Goal: Check status

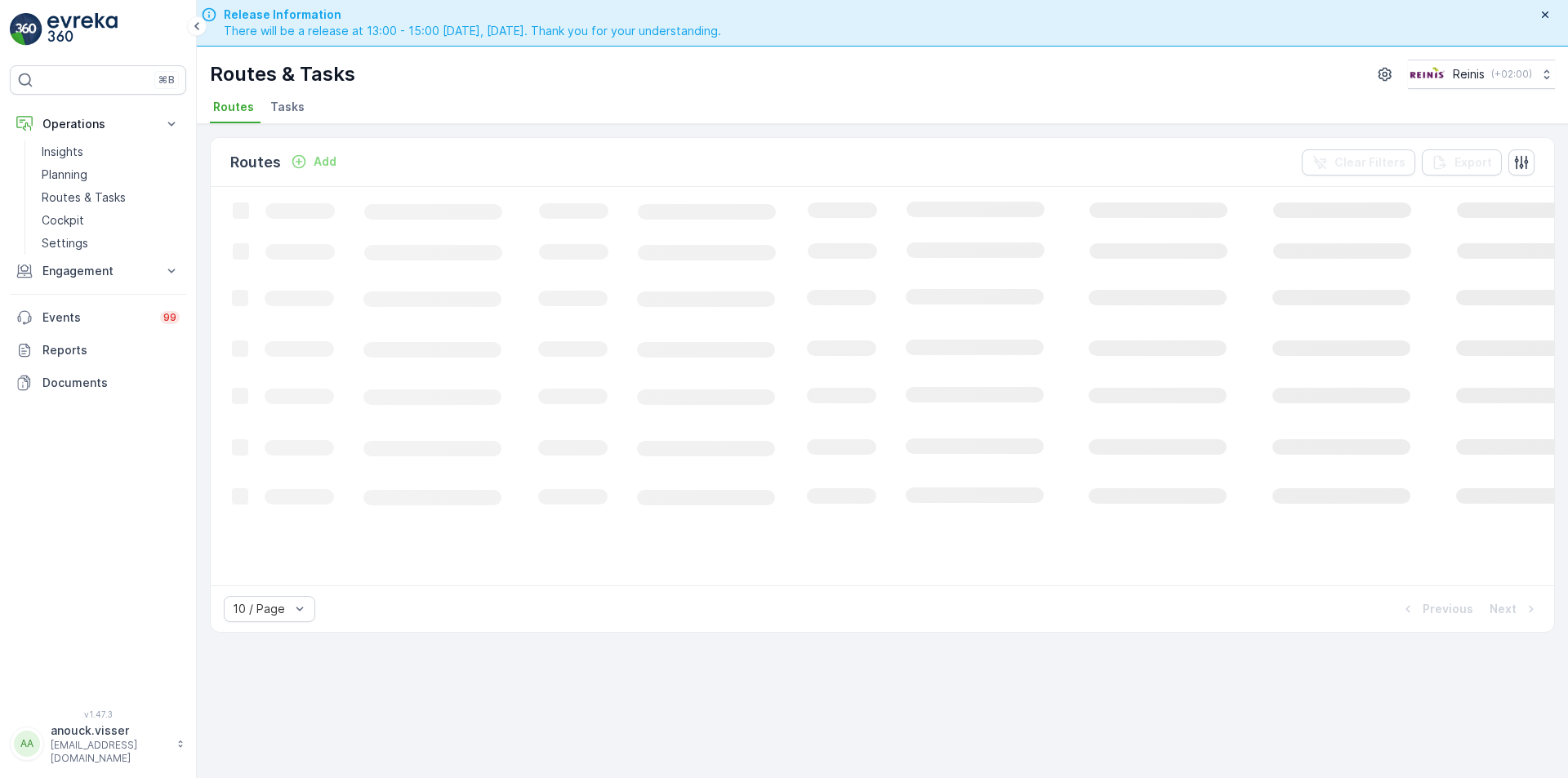
scroll to position [46, 0]
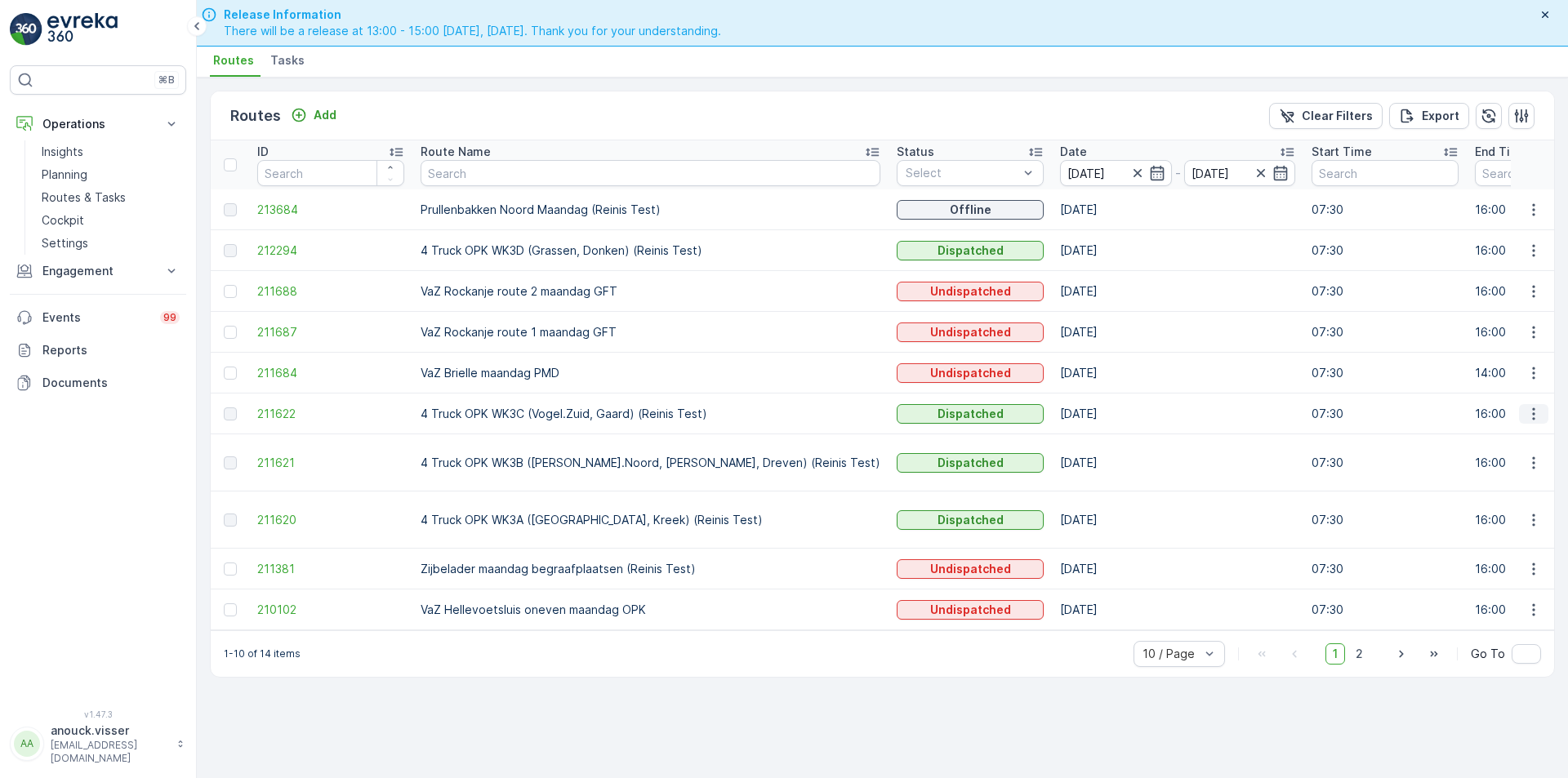
click at [1535, 416] on icon "button" at bounding box center [1533, 413] width 17 height 17
click at [1471, 437] on span "See More Details" at bounding box center [1495, 439] width 95 height 17
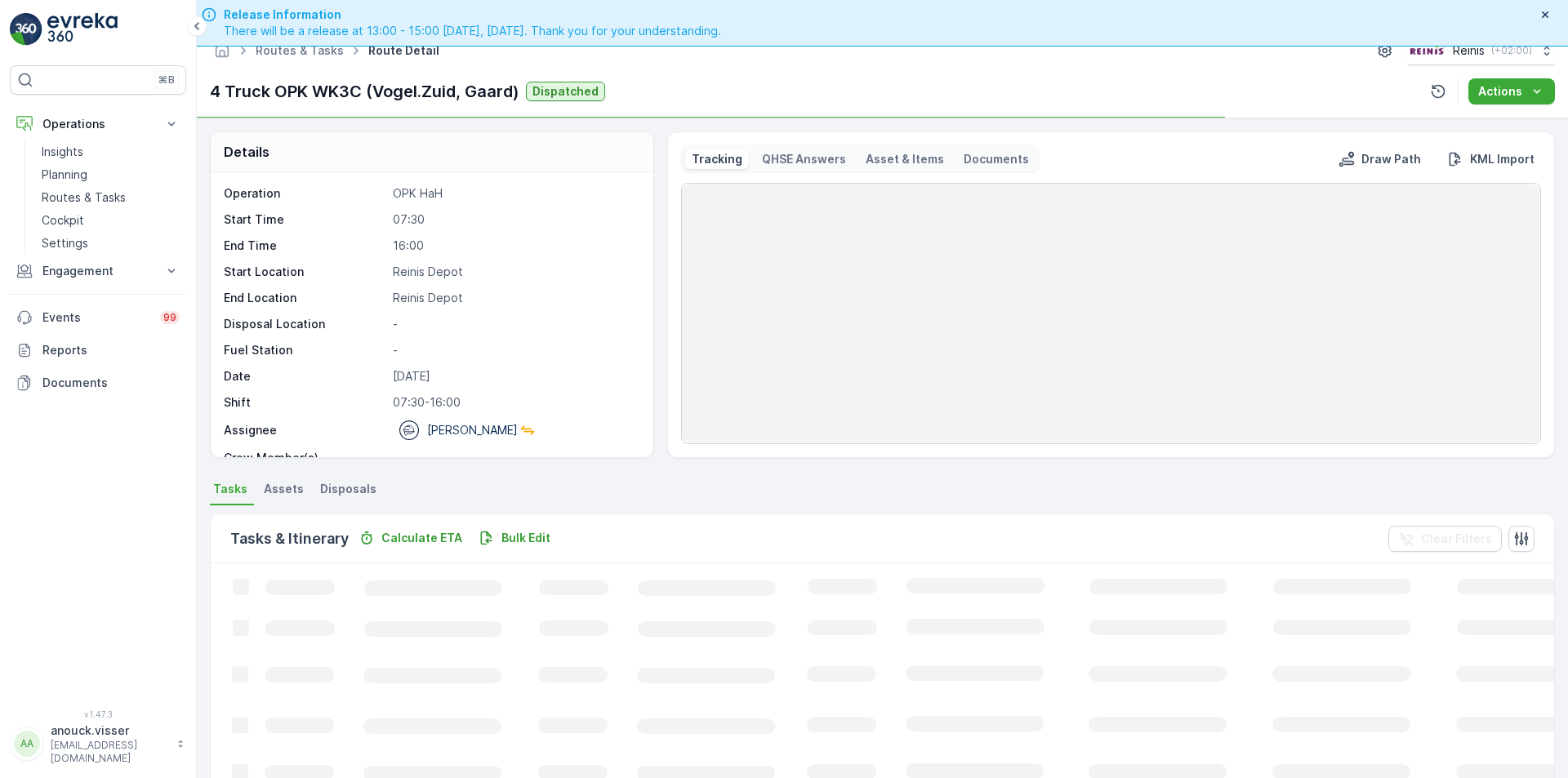
scroll to position [46, 0]
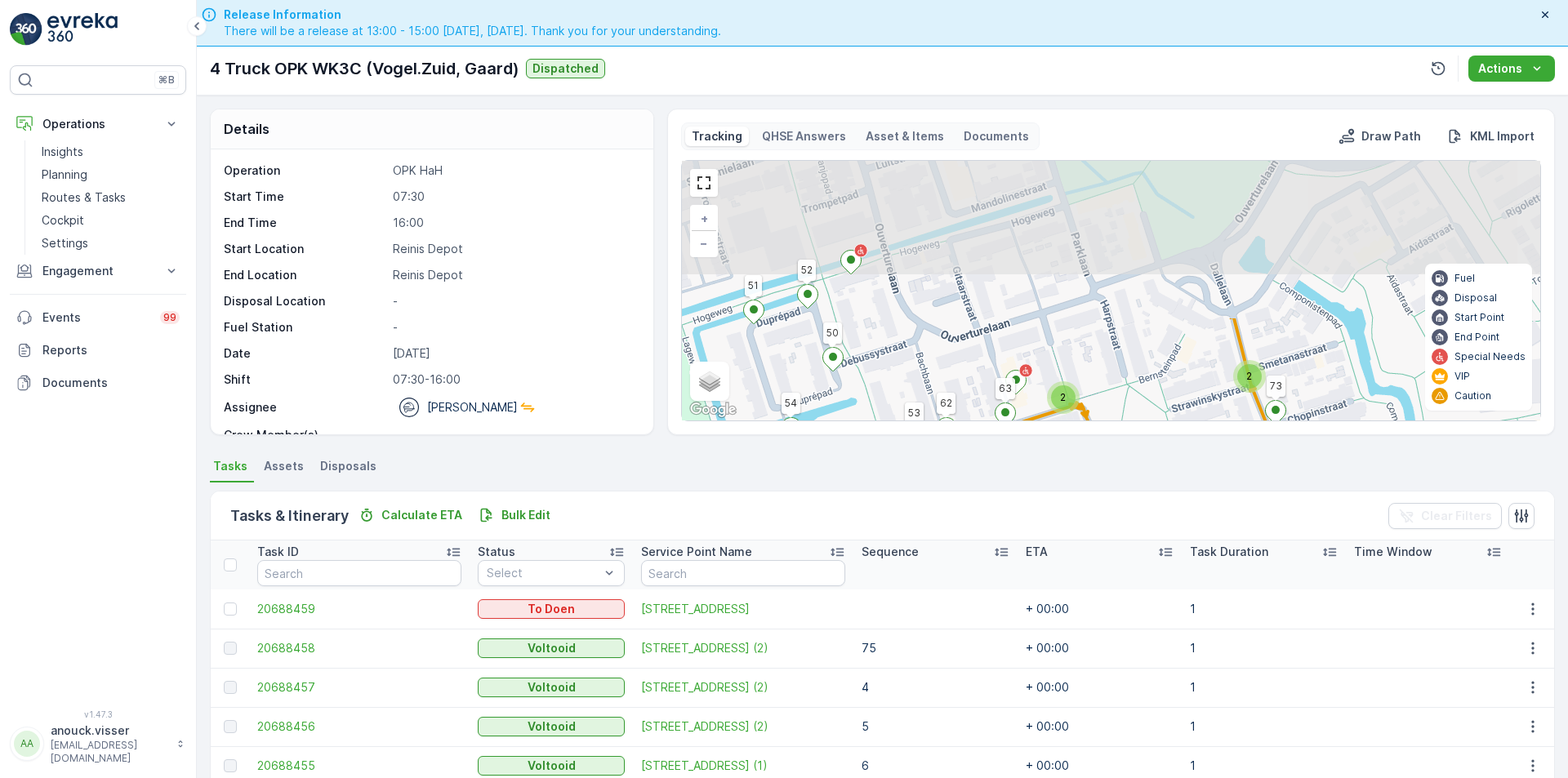
drag, startPoint x: 1085, startPoint y: 322, endPoint x: 1136, endPoint y: 445, distance: 133.2
click at [1136, 445] on div "Details Operation OPK HaH Start Time 07:30 End Time 16:00 Start Location [GEOGR…" at bounding box center [882, 437] width 1371 height 683
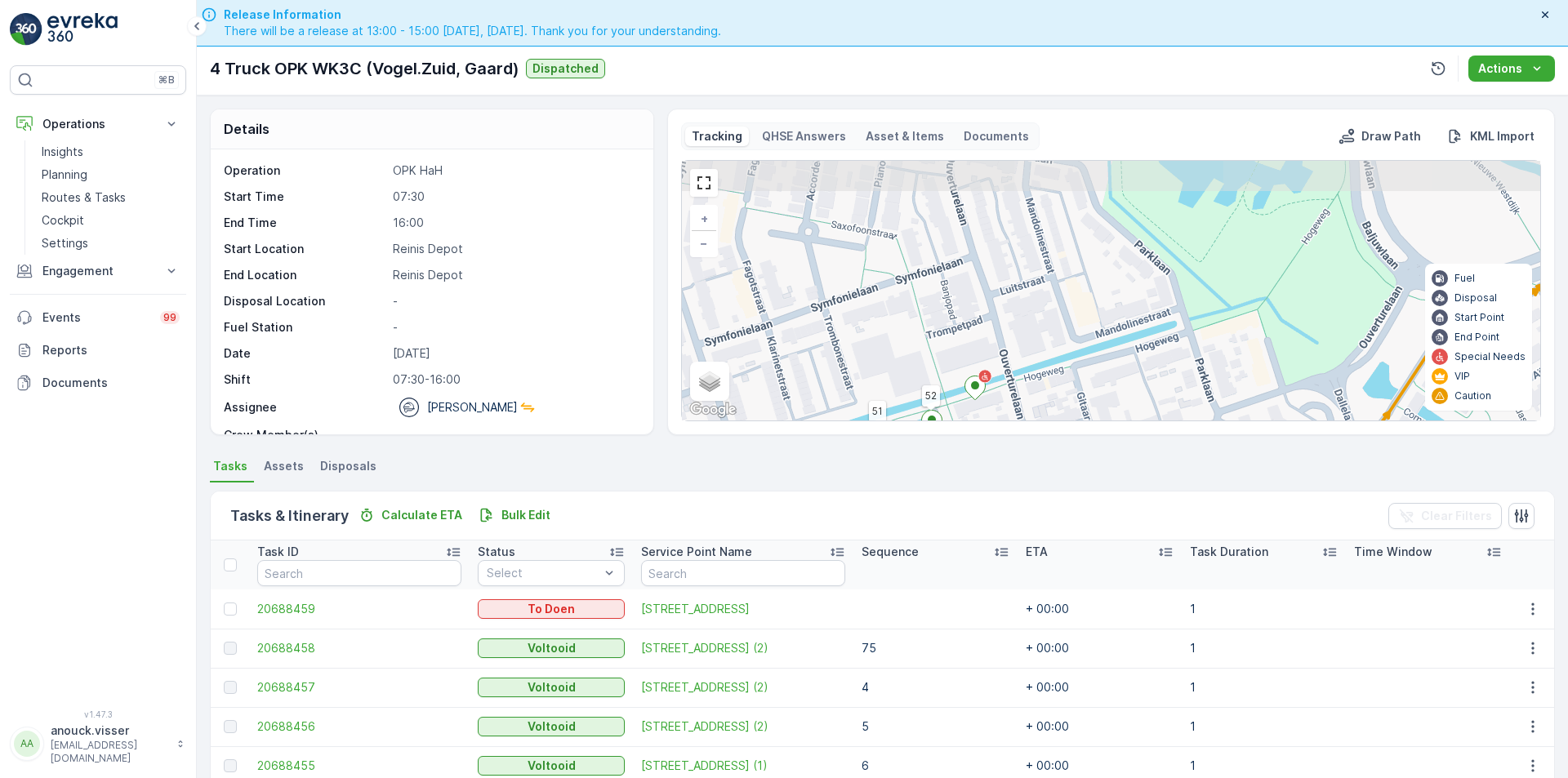
drag, startPoint x: 1082, startPoint y: 325, endPoint x: 1154, endPoint y: 408, distance: 109.9
click at [1154, 408] on div "2 2 2 2 2 3 2 2 2 2 2 2 2 90 95 89 99 77 100 96 93 82 79 80 81 87 4 11 12 30 26…" at bounding box center [1111, 291] width 858 height 259
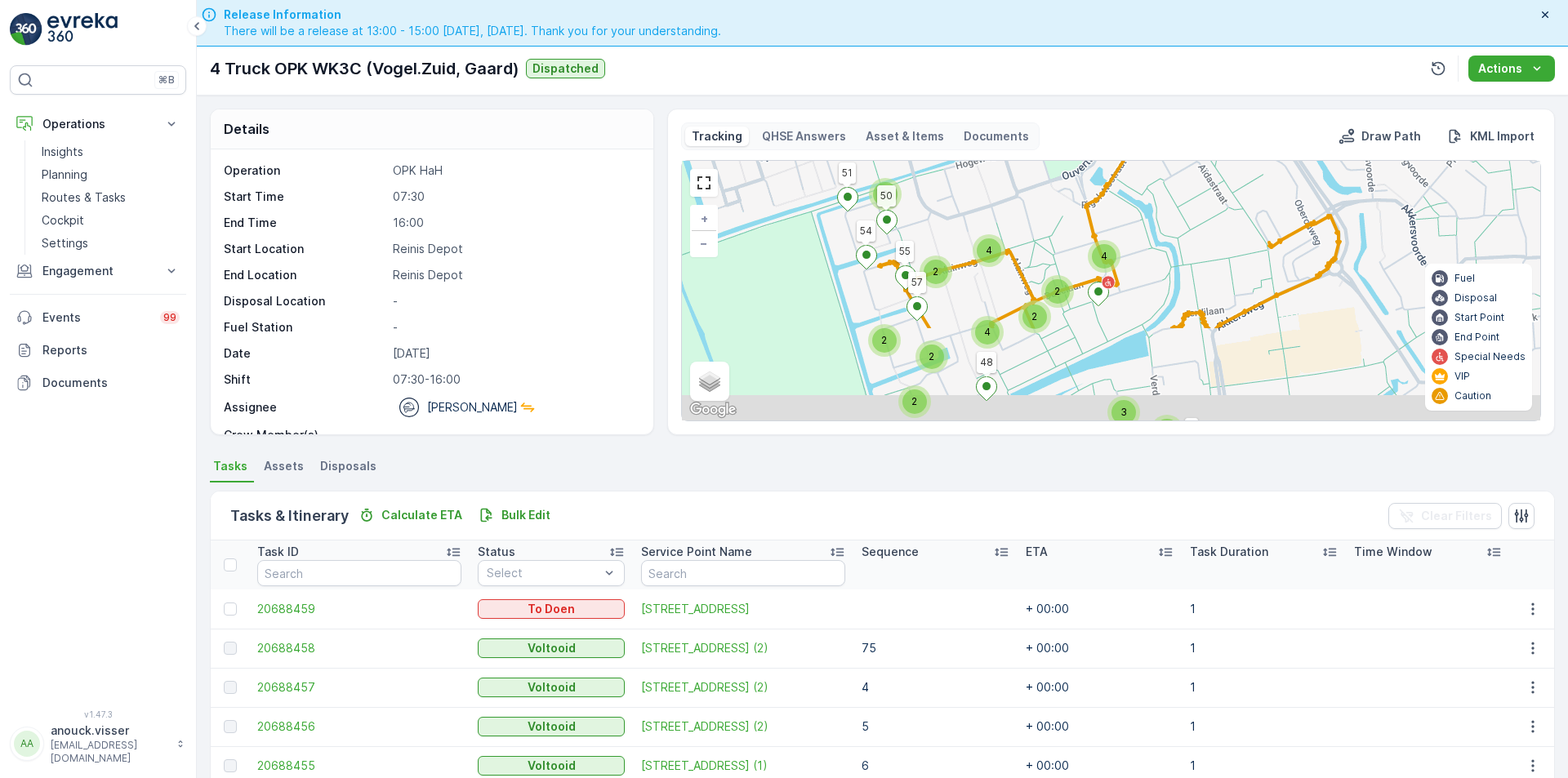
drag, startPoint x: 1015, startPoint y: 304, endPoint x: 978, endPoint y: 210, distance: 101.0
click at [978, 206] on div "3 2 2 2 2 4 2 3 2 2 2 2 4 2 2 3 2 2 2 3 2 4 2 2 4 2 2 4 4 90 82 30 54 95 89 99 …" at bounding box center [1111, 291] width 858 height 259
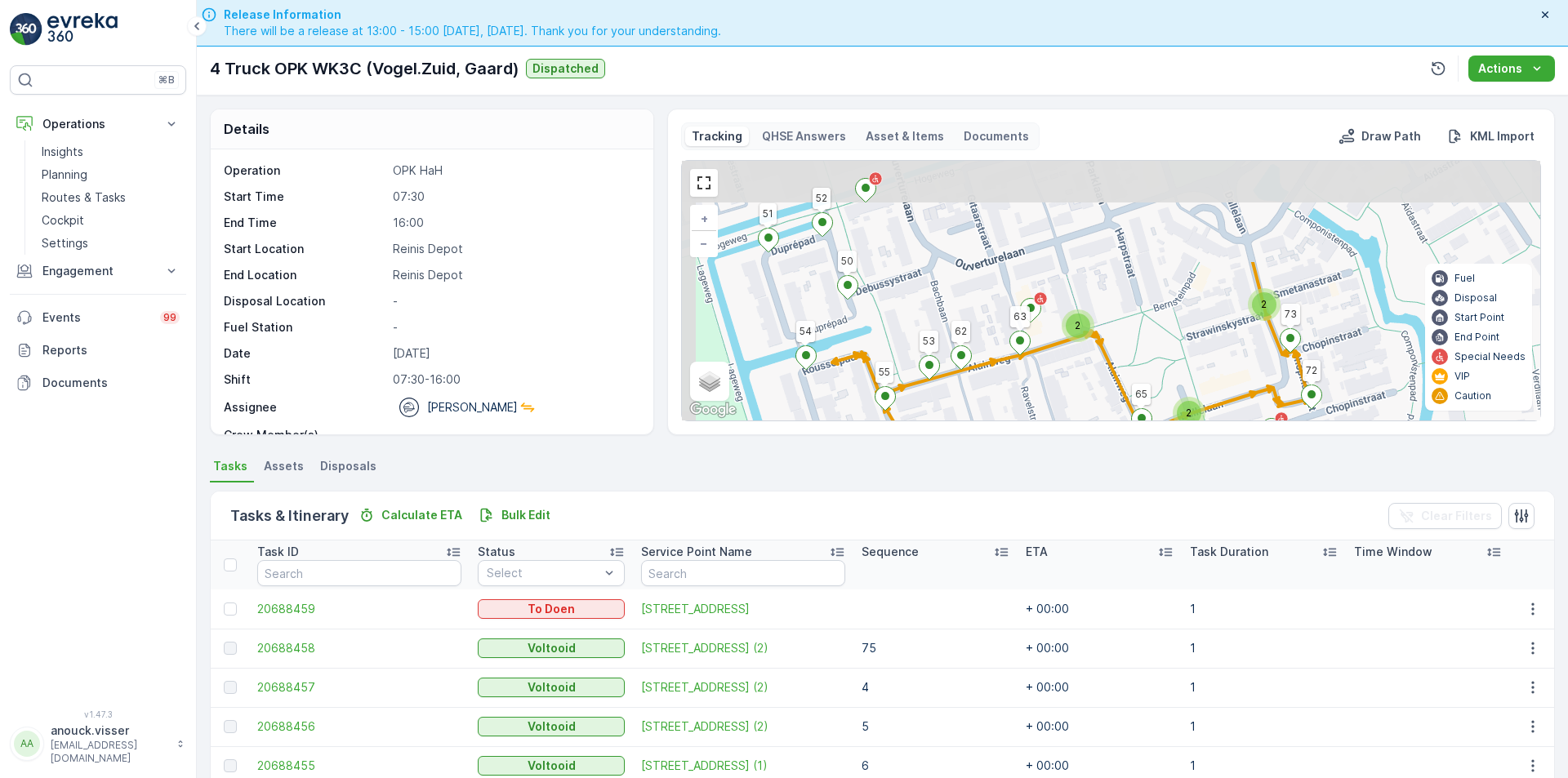
drag, startPoint x: 1006, startPoint y: 372, endPoint x: 1015, endPoint y: 399, distance: 28.5
click at [1015, 399] on div "2 2 2 2 2 3 2 2 2 2 2 2 2 90 82 30 54 95 89 99 77 100 96 93 79 80 81 87 4 11 12…" at bounding box center [1111, 291] width 858 height 259
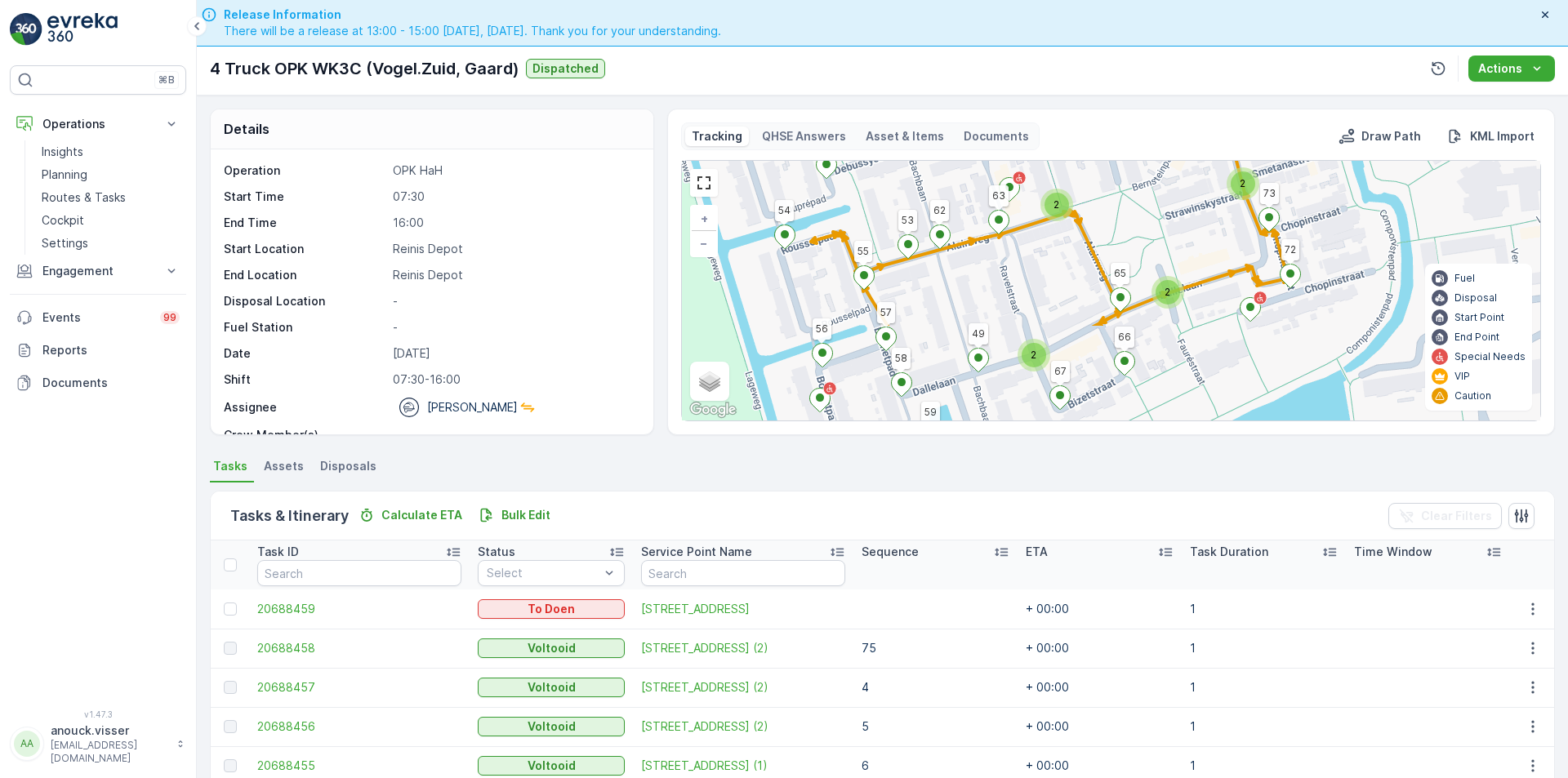
drag, startPoint x: 955, startPoint y: 290, endPoint x: 934, endPoint y: 169, distance: 122.8
click at [934, 169] on div "2 2 2 2 2 3 2 2 2 2 2 2 2 90 82 30 54 95 89 99 77 100 96 93 79 80 81 87 4 11 12…" at bounding box center [1111, 291] width 858 height 259
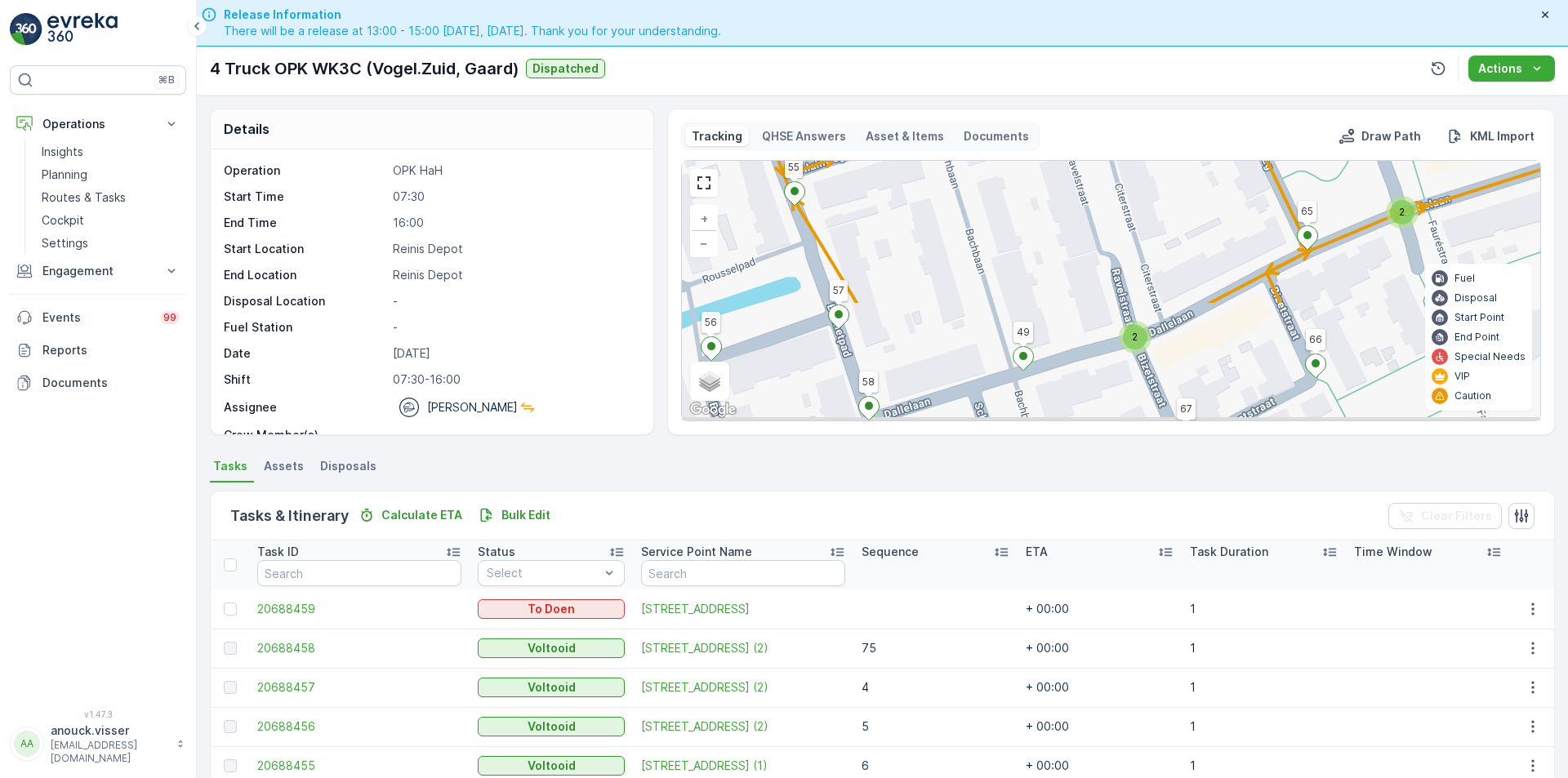
drag, startPoint x: 934, startPoint y: 293, endPoint x: 925, endPoint y: 113, distance: 180.2
click at [925, 113] on div "Tracking QHSE Answers Asset & Items Documents Draw Path KML Import 2 2 2 2 2 2 …" at bounding box center [1111, 272] width 888 height 326
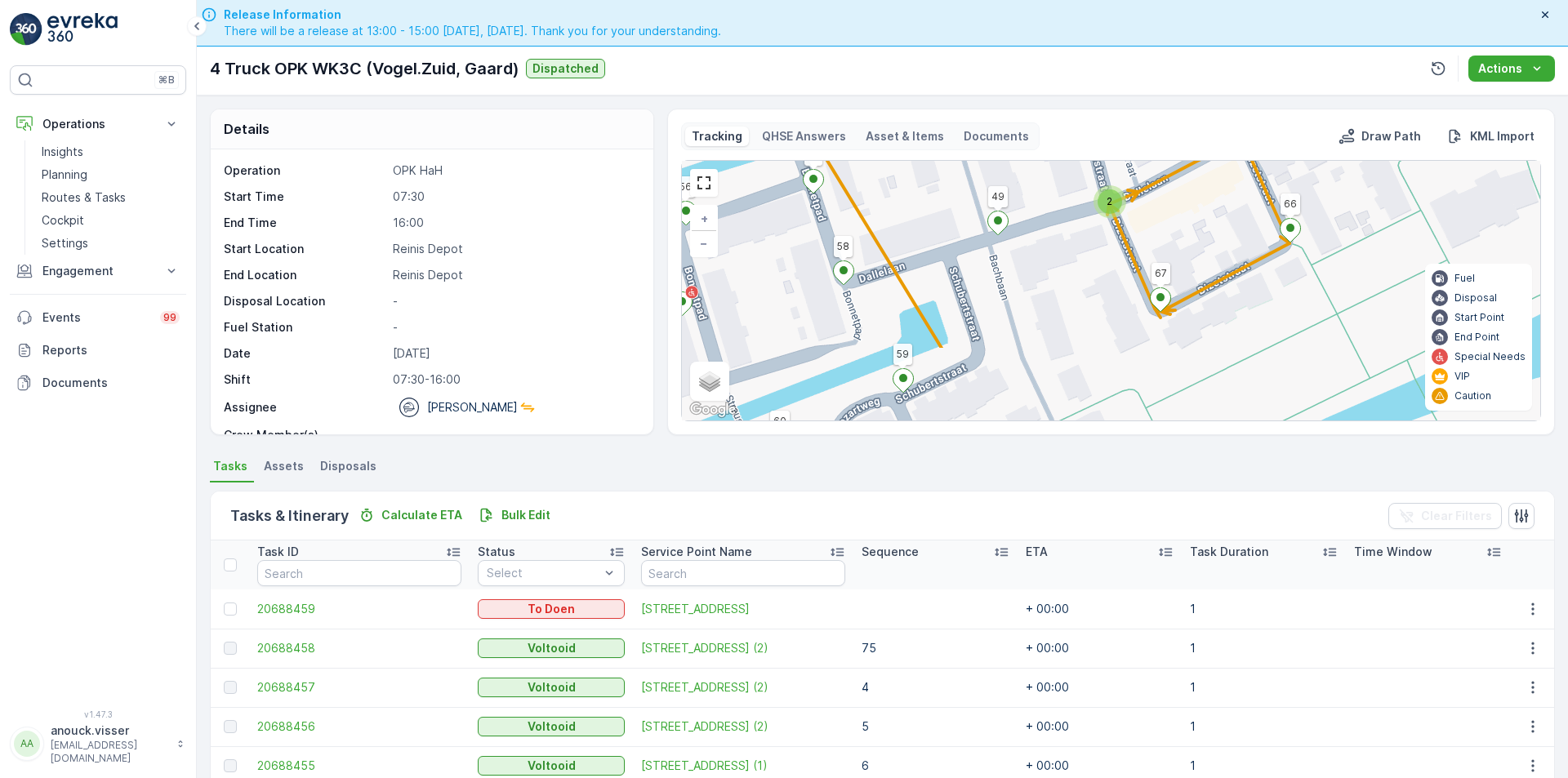
drag, startPoint x: 982, startPoint y: 298, endPoint x: 962, endPoint y: 199, distance: 101.0
click at [962, 199] on div "2 2 2 2 2 2 2 2 2 90 82 30 54 95 89 99 77 100 96 93 79 80 81 87 4 11 12 26 29 3…" at bounding box center [1111, 291] width 858 height 259
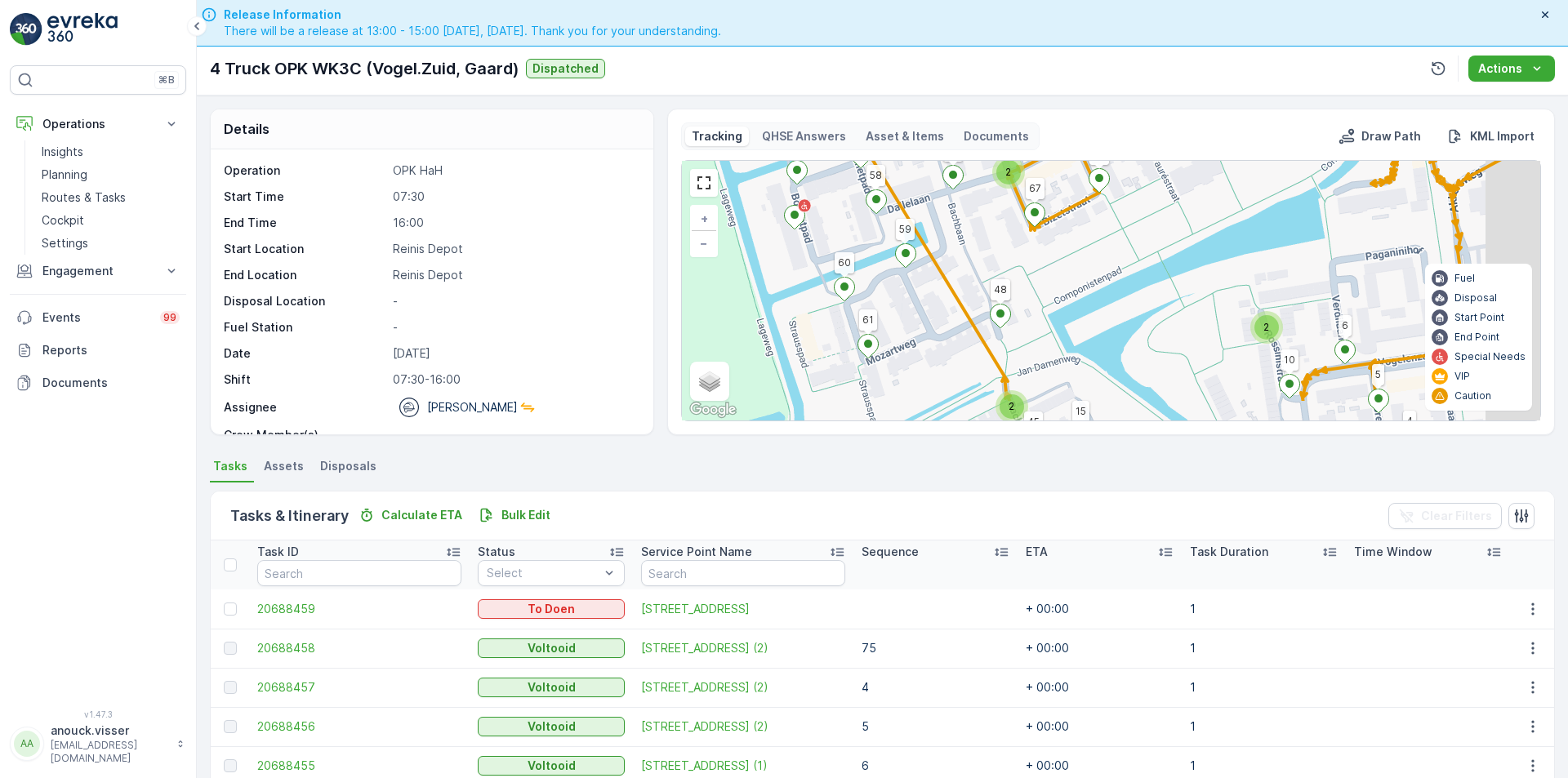
drag, startPoint x: 1057, startPoint y: 287, endPoint x: 976, endPoint y: 236, distance: 95.7
click at [976, 236] on div "2 2 2 2 2 3 2 2 2 2 2 2 2 90 82 30 54 95 89 99 77 100 96 93 79 80 81 87 4 11 12…" at bounding box center [1111, 291] width 858 height 259
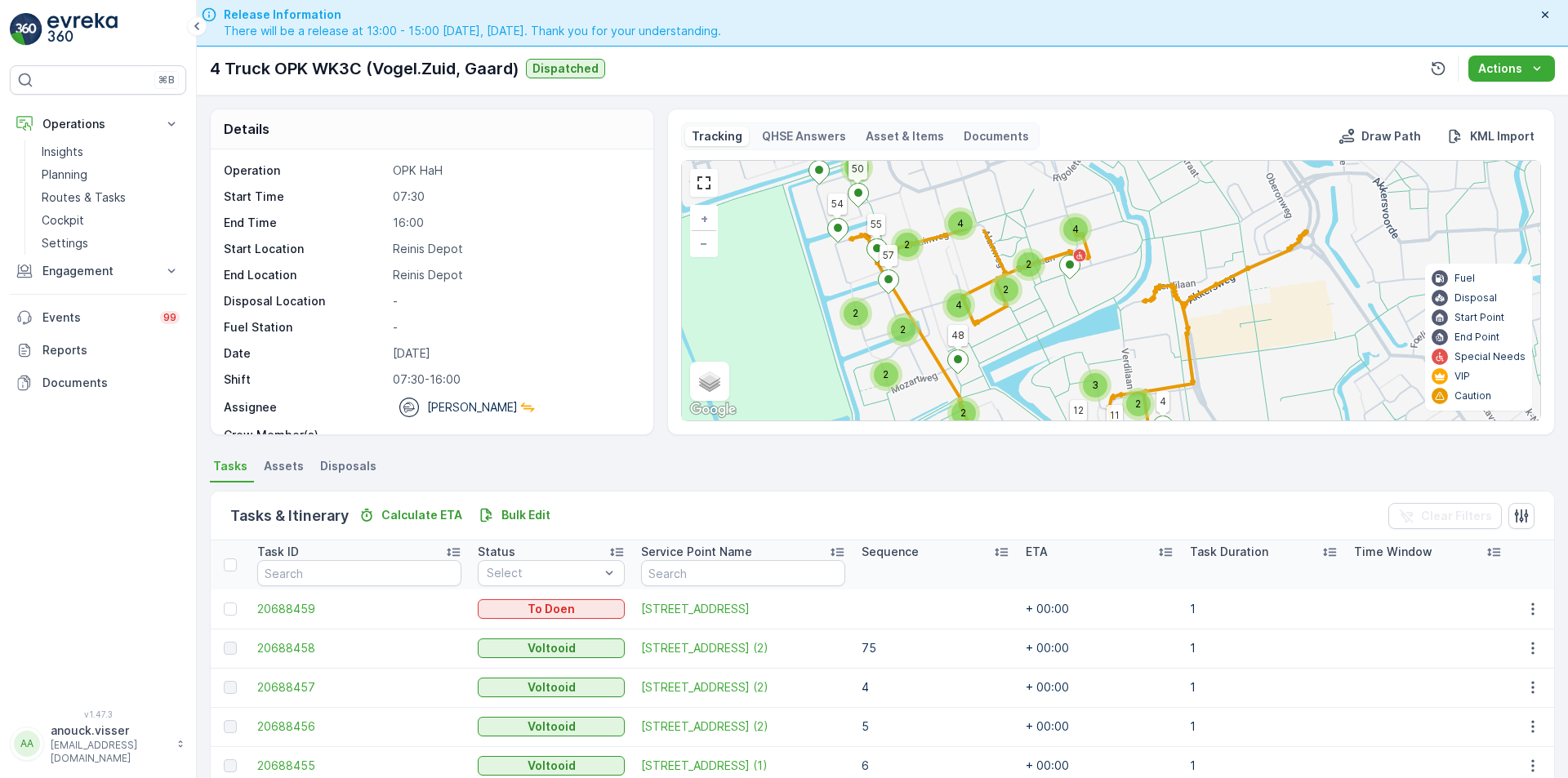
drag, startPoint x: 976, startPoint y: 236, endPoint x: 950, endPoint y: 352, distance: 118.9
click at [950, 352] on div "3 2 2 2 2 4 2 3 2 2 2 2 4 2 2 3 2 2 2 3 2 4 2 2 4 2 2 4 4 90 82 30 54 95 89 99 …" at bounding box center [1111, 291] width 858 height 259
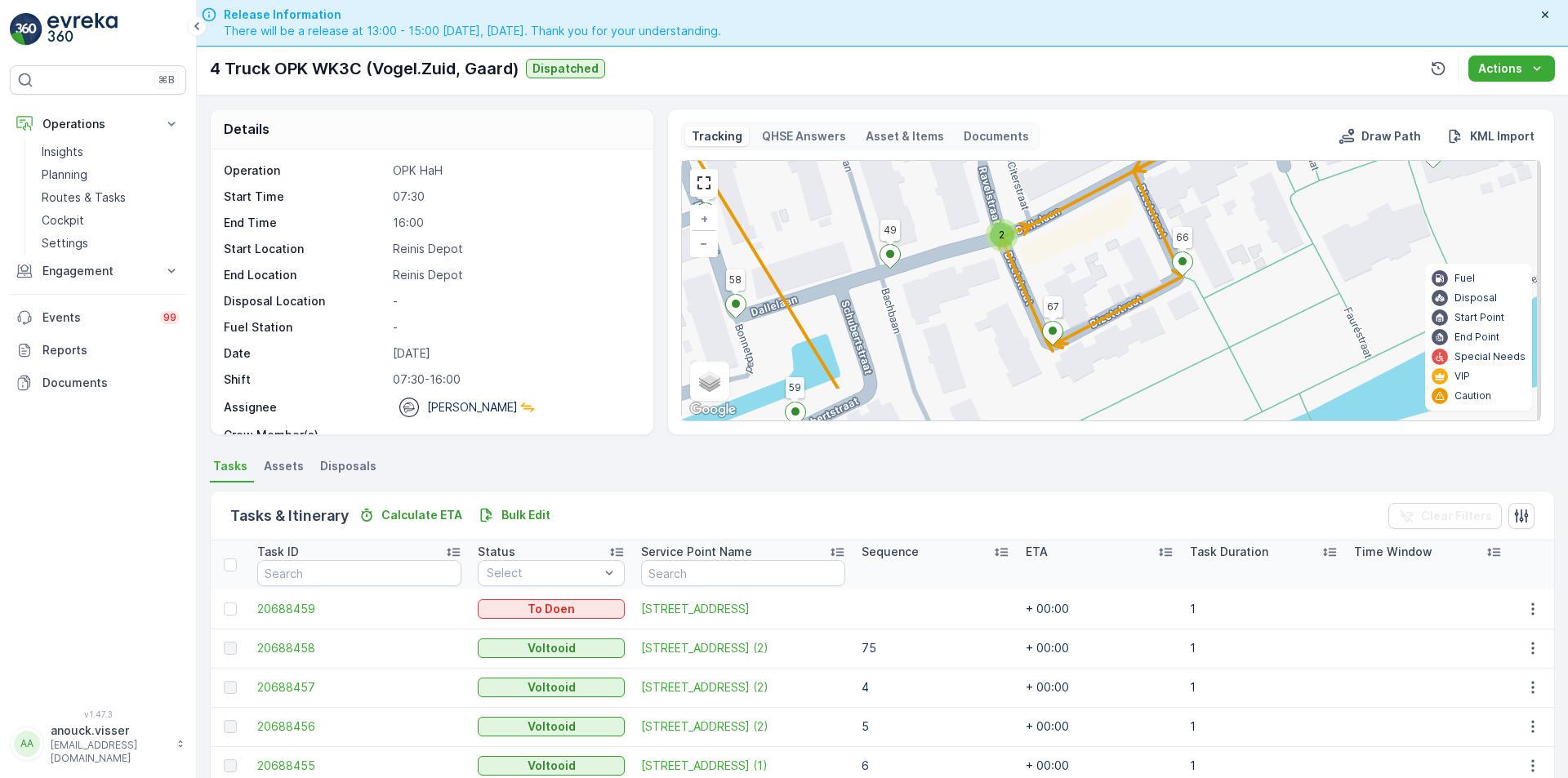
drag, startPoint x: 916, startPoint y: 312, endPoint x: 910, endPoint y: 280, distance: 32.6
click at [913, 286] on div "2 2 2 2 2 2 2 2 2 90 82 30 54 95 89 99 77 100 96 93 79 80 81 87 4 11 12 26 29 3…" at bounding box center [1111, 291] width 858 height 259
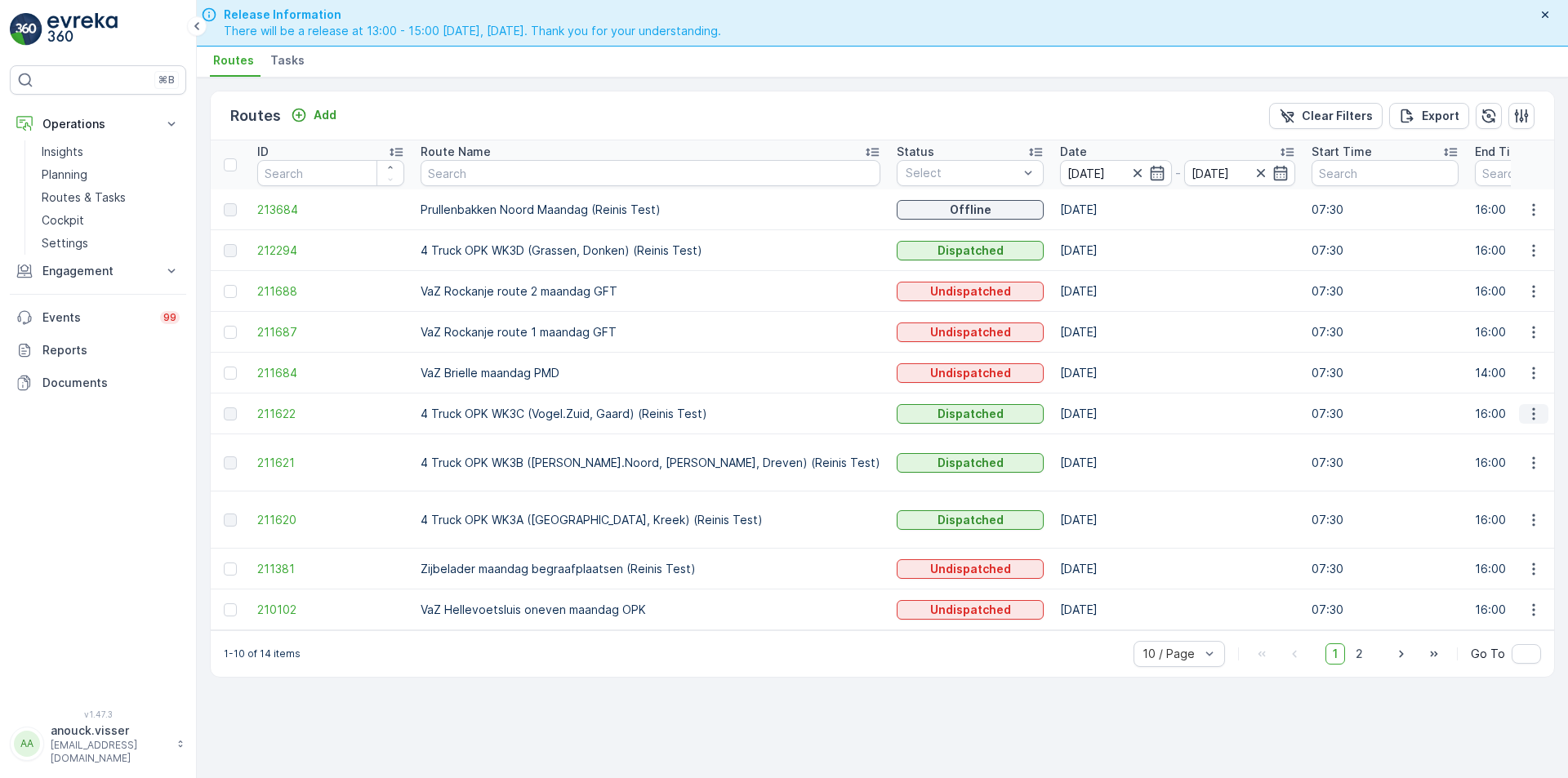
click at [1527, 412] on icon "button" at bounding box center [1533, 413] width 17 height 17
click at [1536, 461] on span "View Route Tracking" at bounding box center [1504, 461] width 113 height 17
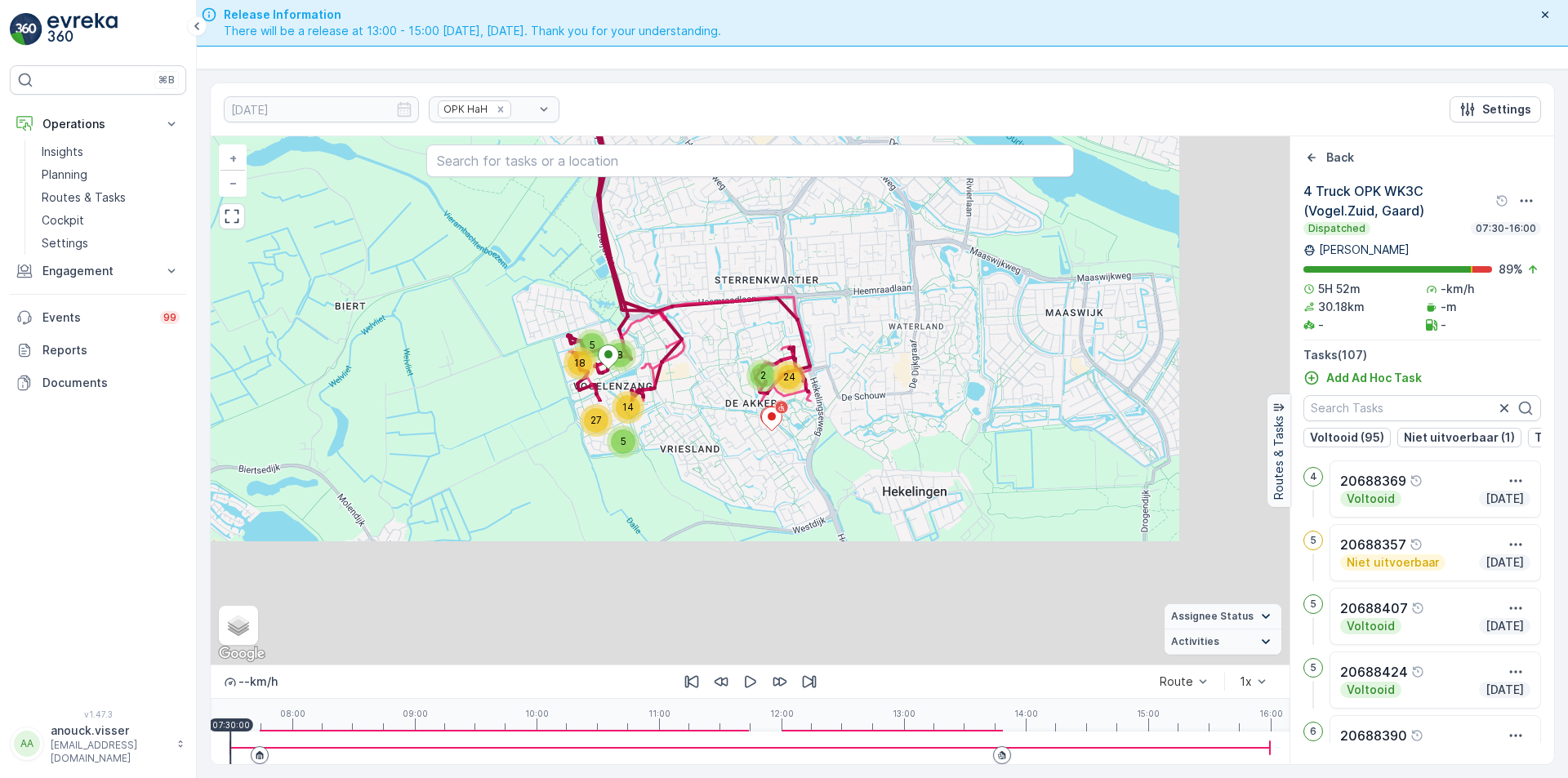
drag, startPoint x: 908, startPoint y: 557, endPoint x: 768, endPoint y: 242, distance: 344.7
click at [768, 242] on div "2 24 5 14 27 8 18 5 + − Satellite Roadmap Terrain Hybrid Leaflet Keyboard short…" at bounding box center [750, 400] width 1079 height 528
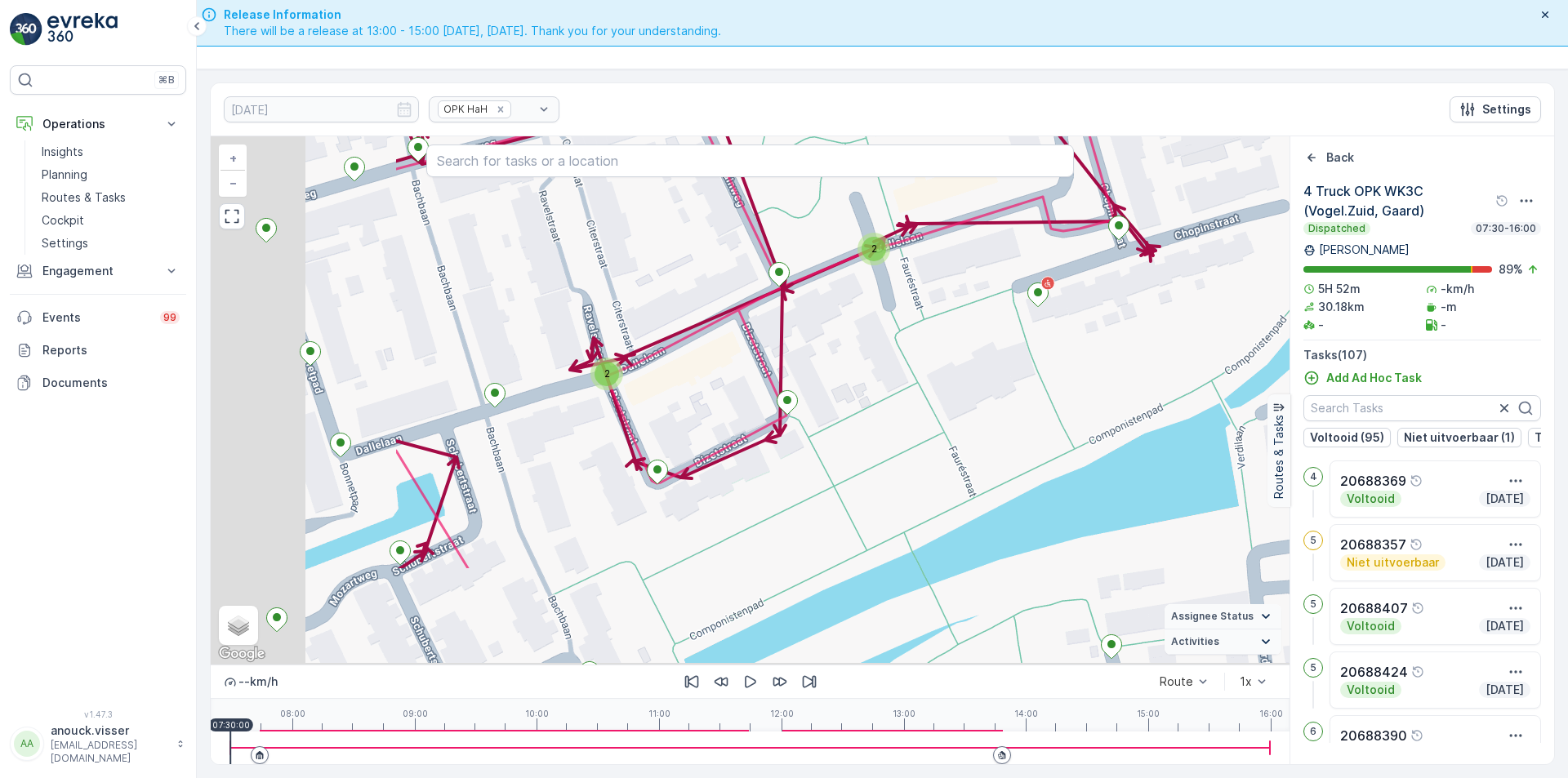
drag, startPoint x: 459, startPoint y: 422, endPoint x: 735, endPoint y: 284, distance: 308.6
click at [735, 284] on div "2 2 2 2 2 2 2 2 + − Satellite Roadmap Terrain Hybrid Leaflet Keyboard shortcuts…" at bounding box center [750, 400] width 1079 height 528
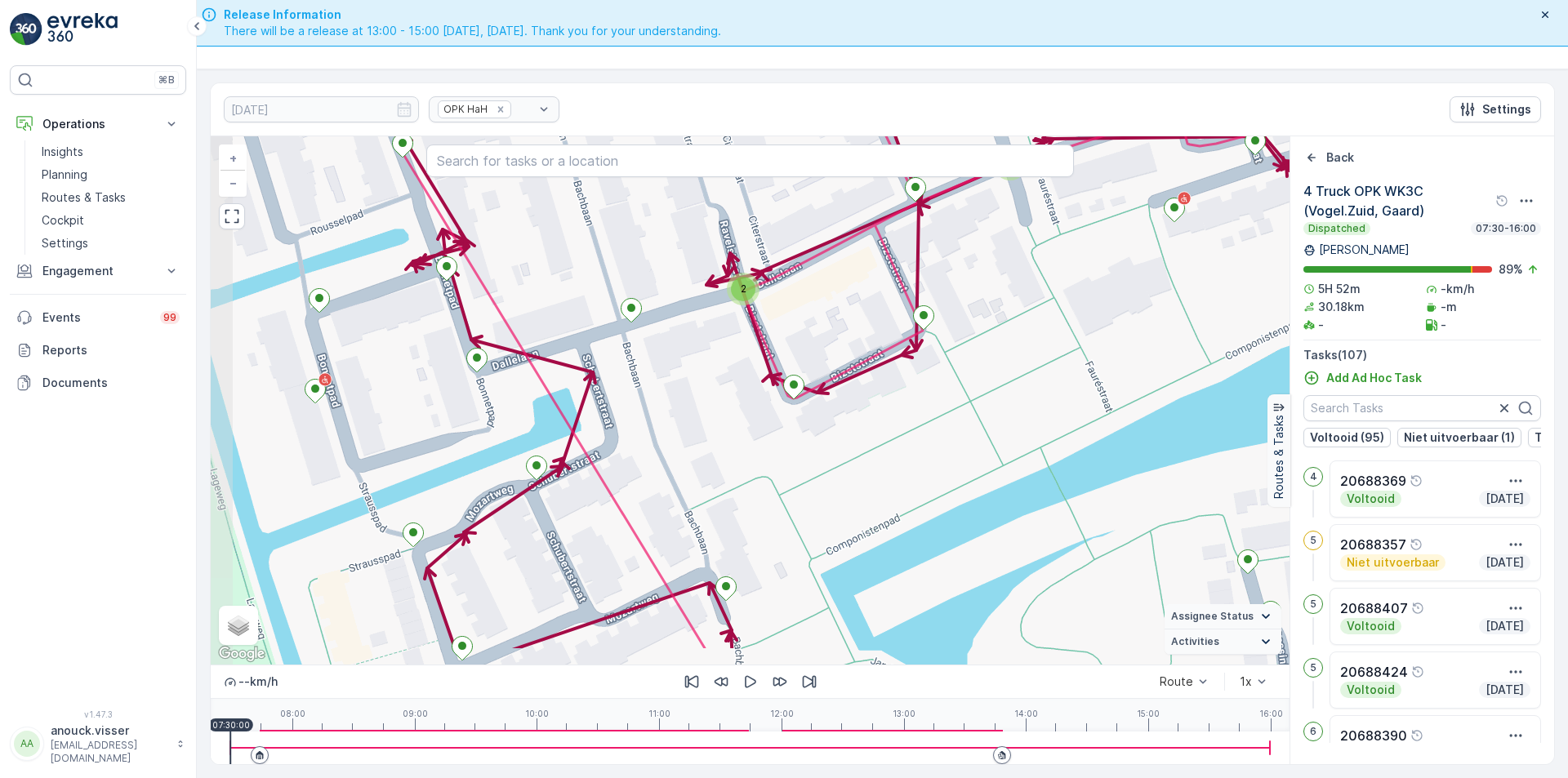
drag, startPoint x: 559, startPoint y: 450, endPoint x: 662, endPoint y: 381, distance: 124.0
click at [662, 381] on div "2 2 2 2 2 2 2 2 + − Satellite Roadmap Terrain Hybrid Leaflet Keyboard shortcuts…" at bounding box center [750, 400] width 1079 height 528
